Goal: Information Seeking & Learning: Learn about a topic

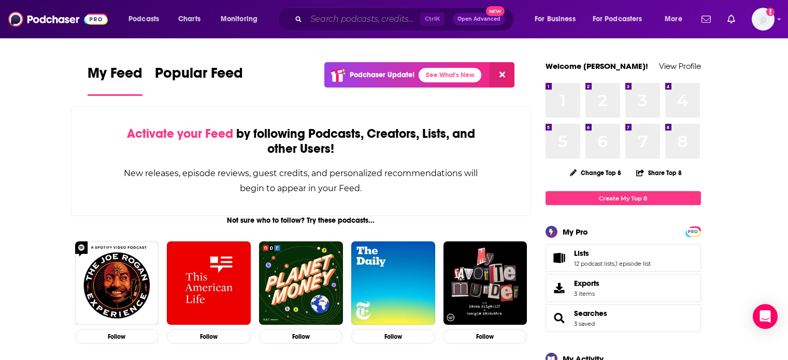
paste input "The Happiness Lab"
click at [388, 19] on input "The Happiness Lab" at bounding box center [363, 19] width 114 height 17
type input "The Happiness Lab"
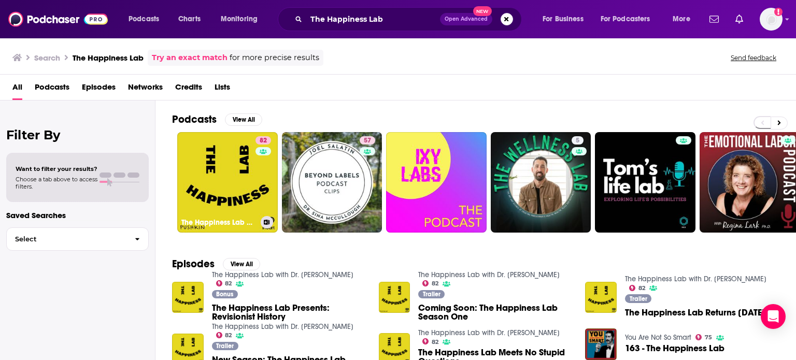
click at [243, 193] on link "82 The Happiness Lab with Dr. Laurie Santos" at bounding box center [227, 182] width 101 height 101
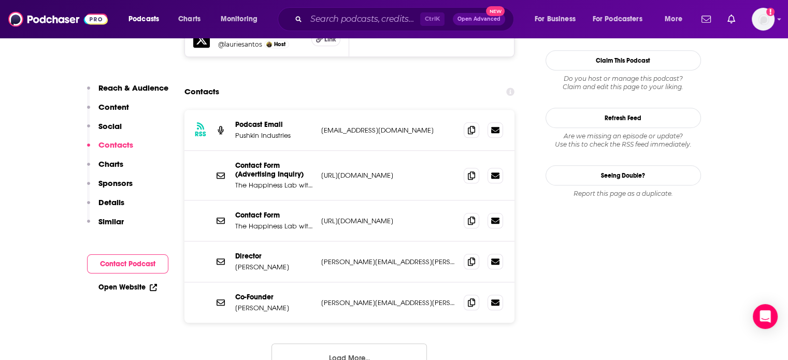
scroll to position [1045, 0]
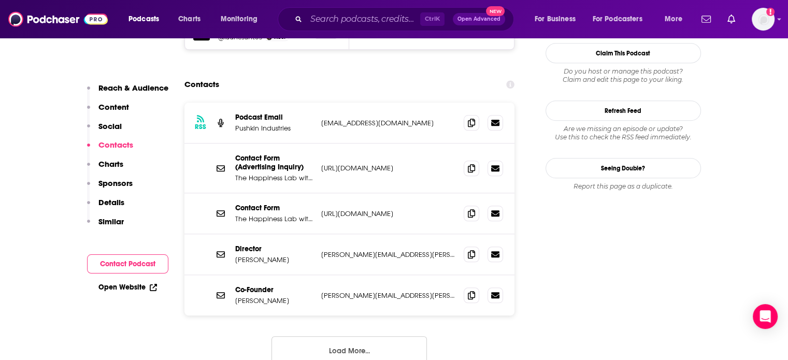
click at [351, 336] on button "Load More..." at bounding box center [349, 350] width 155 height 28
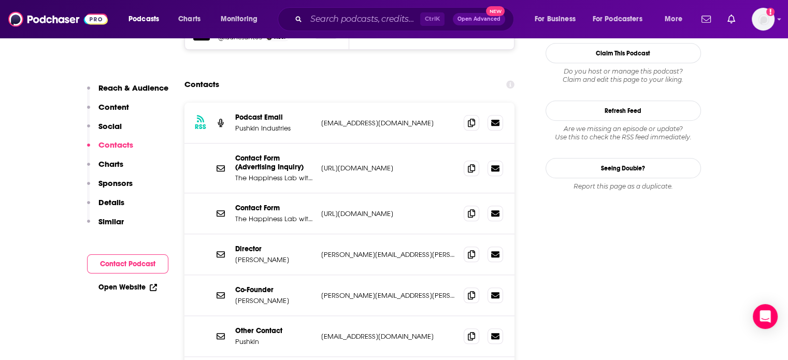
click at [116, 289] on link "Open Website" at bounding box center [127, 287] width 59 height 9
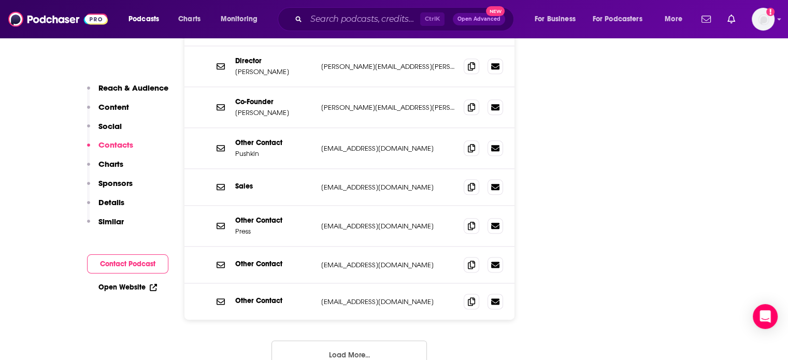
scroll to position [1249, 0]
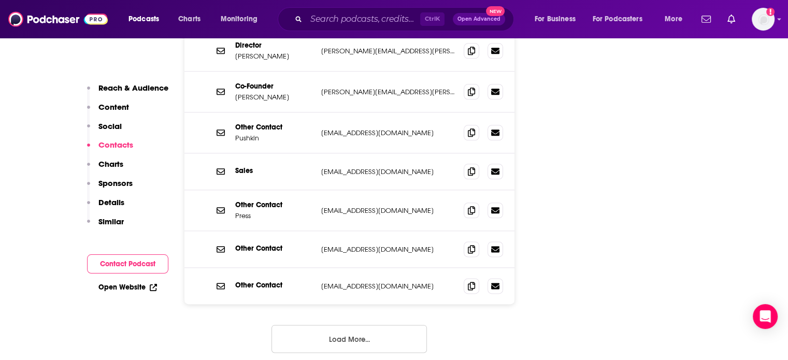
click at [370, 325] on button "Load More..." at bounding box center [349, 339] width 155 height 28
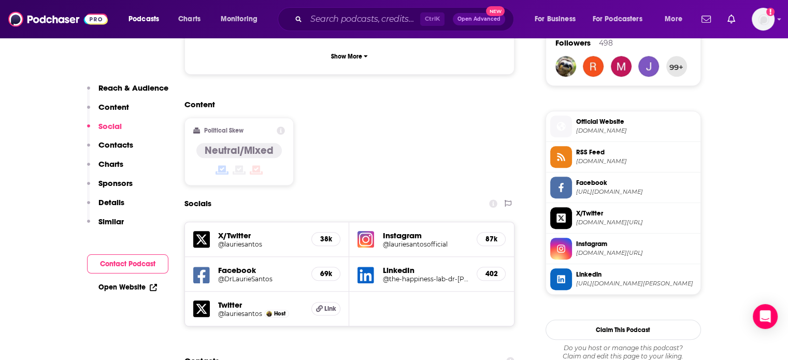
scroll to position [904, 0]
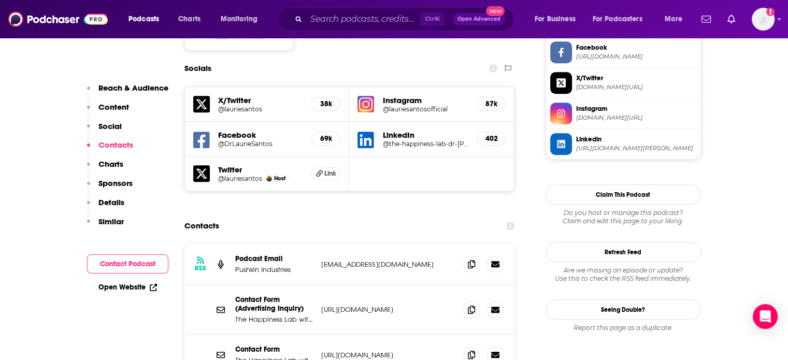
click at [238, 140] on h5 "@DrLaurieSantos" at bounding box center [261, 144] width 86 height 8
click at [390, 19] on input "Search podcasts, credits, & more..." at bounding box center [363, 19] width 114 height 17
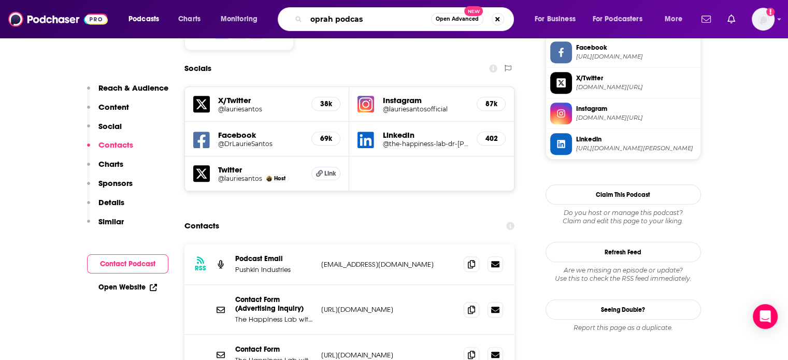
type input "oprah podcast"
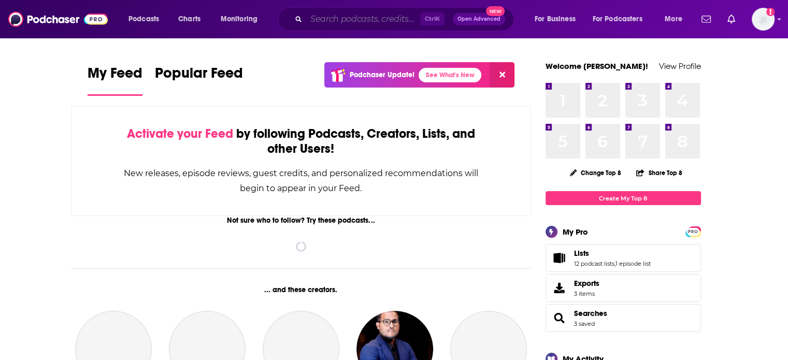
click at [367, 19] on input "Search podcasts, credits, & more..." at bounding box center [363, 19] width 114 height 17
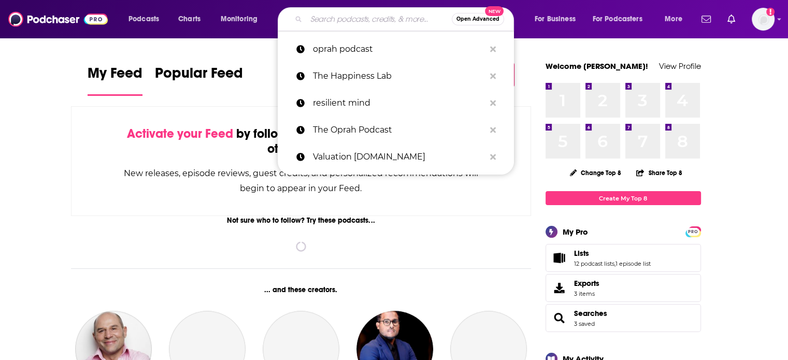
paste input "Equity"
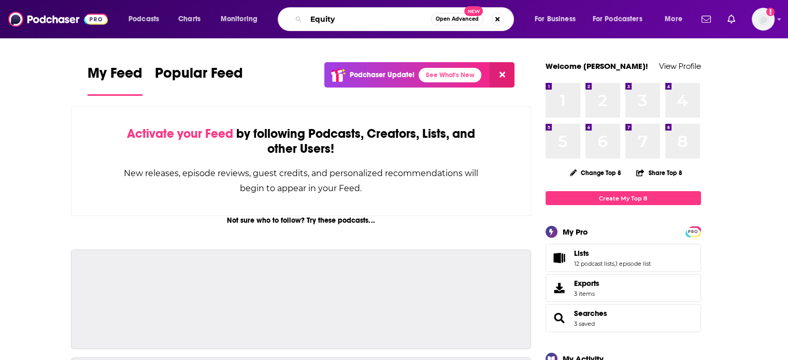
type input "Equity"
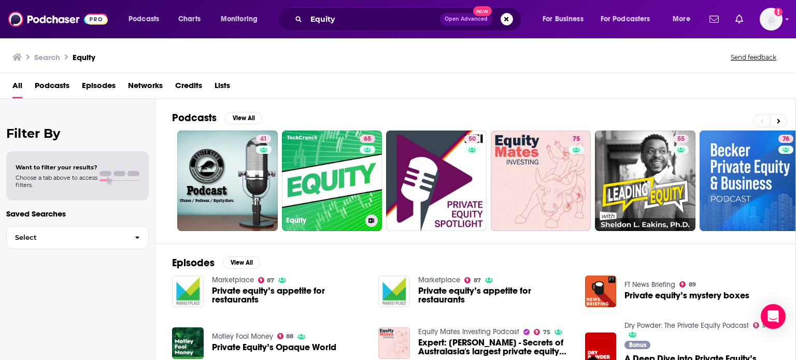
click at [317, 209] on link "65 Equity" at bounding box center [332, 181] width 101 height 101
